Goal: Find specific page/section: Find specific page/section

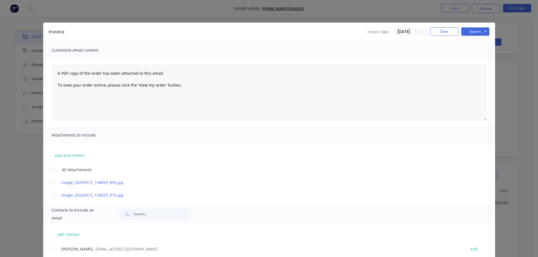
click at [444, 28] on button "Close" at bounding box center [444, 31] width 28 height 8
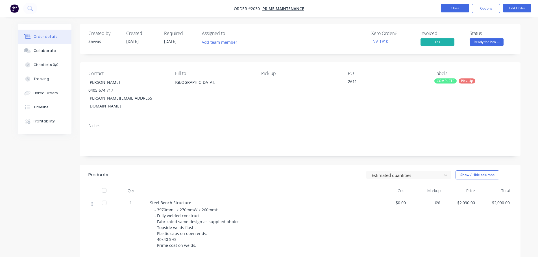
click at [451, 9] on button "Close" at bounding box center [455, 8] width 28 height 8
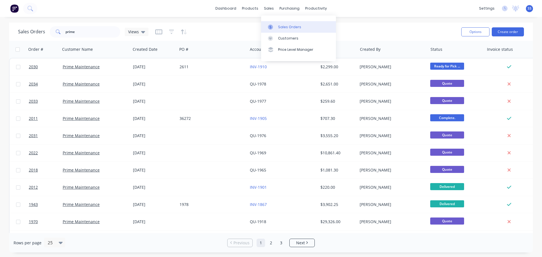
click at [280, 24] on link "Sales Orders" at bounding box center [298, 26] width 75 height 11
click at [112, 30] on input "prime" at bounding box center [93, 31] width 55 height 11
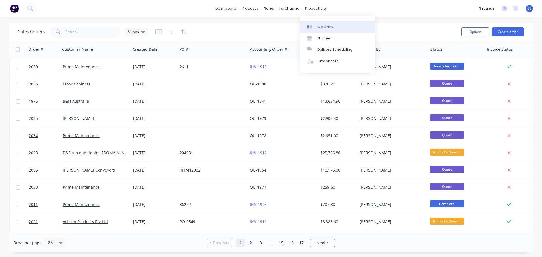
click at [318, 26] on div "Workflow" at bounding box center [325, 27] width 17 height 5
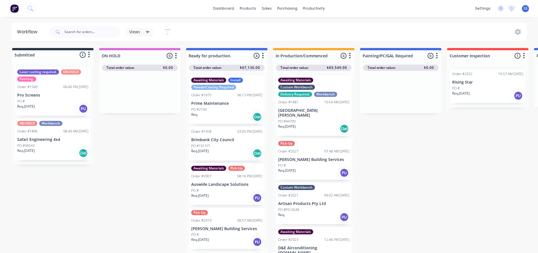
scroll to position [8, 0]
